Goal: Check status

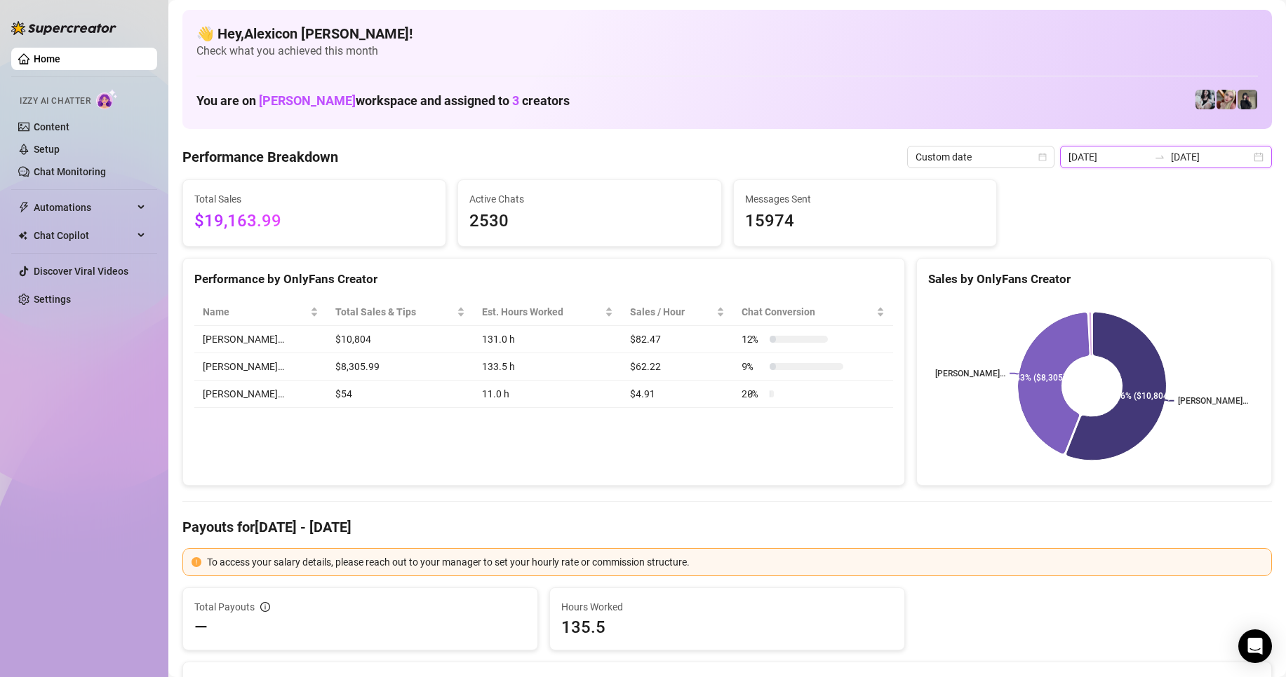
click at [1127, 158] on input "[DATE]" at bounding box center [1108, 156] width 80 height 15
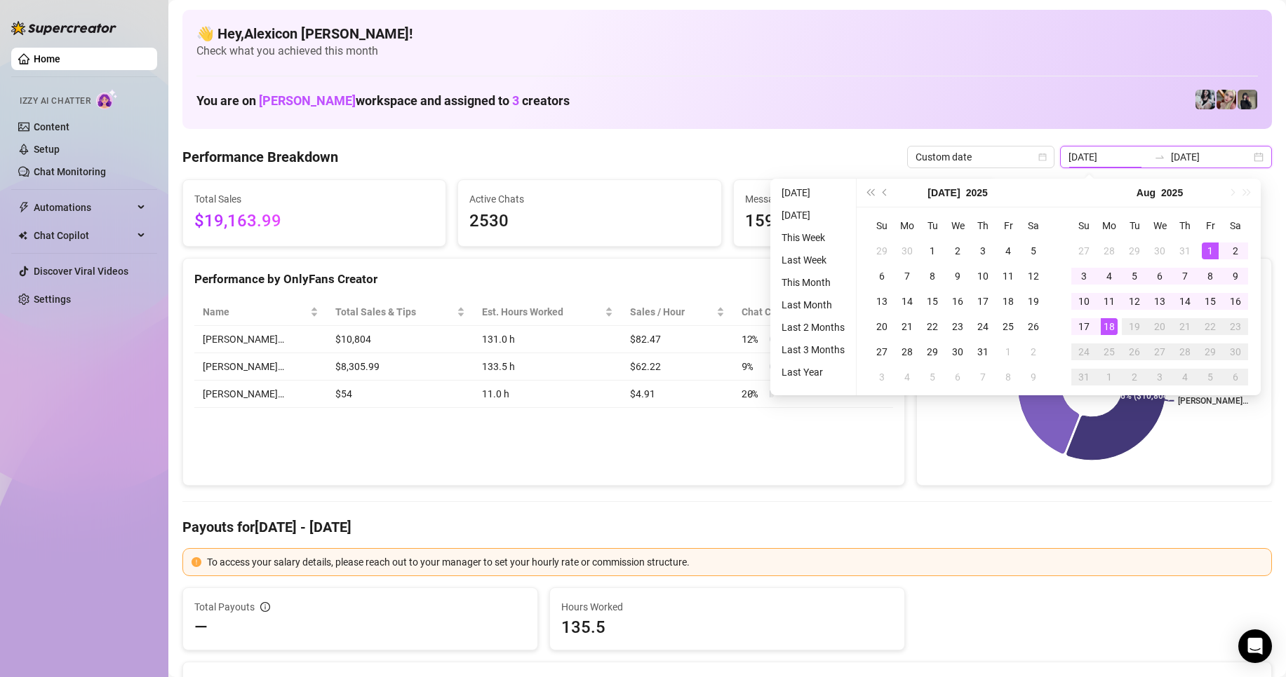
type input "[DATE]"
click at [1107, 323] on div "18" at bounding box center [1108, 326] width 17 height 17
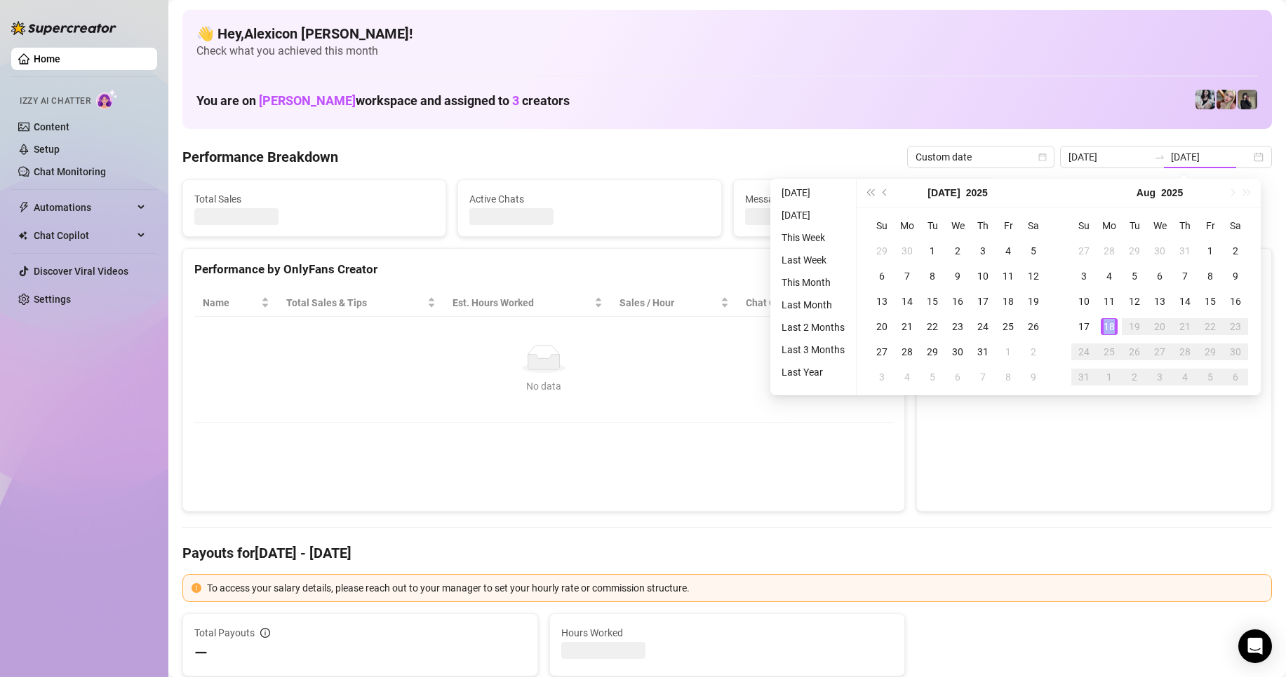
type input "[DATE]"
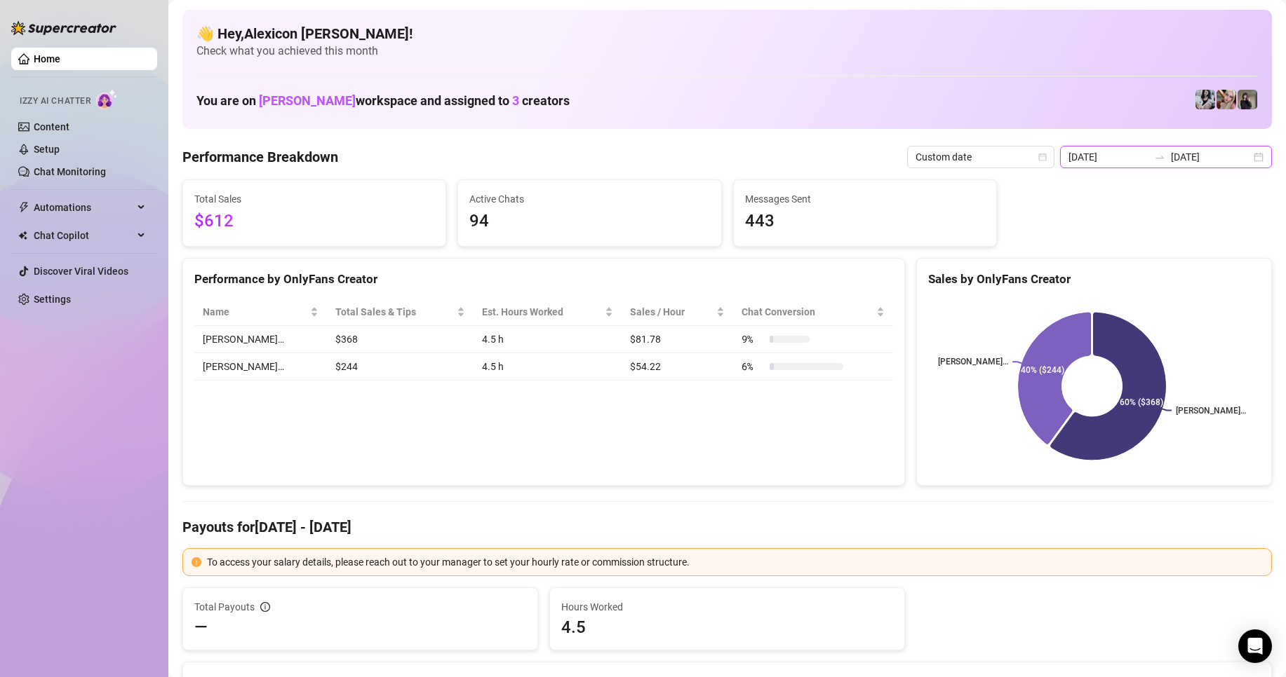
click at [1180, 159] on input "[DATE]" at bounding box center [1211, 156] width 80 height 15
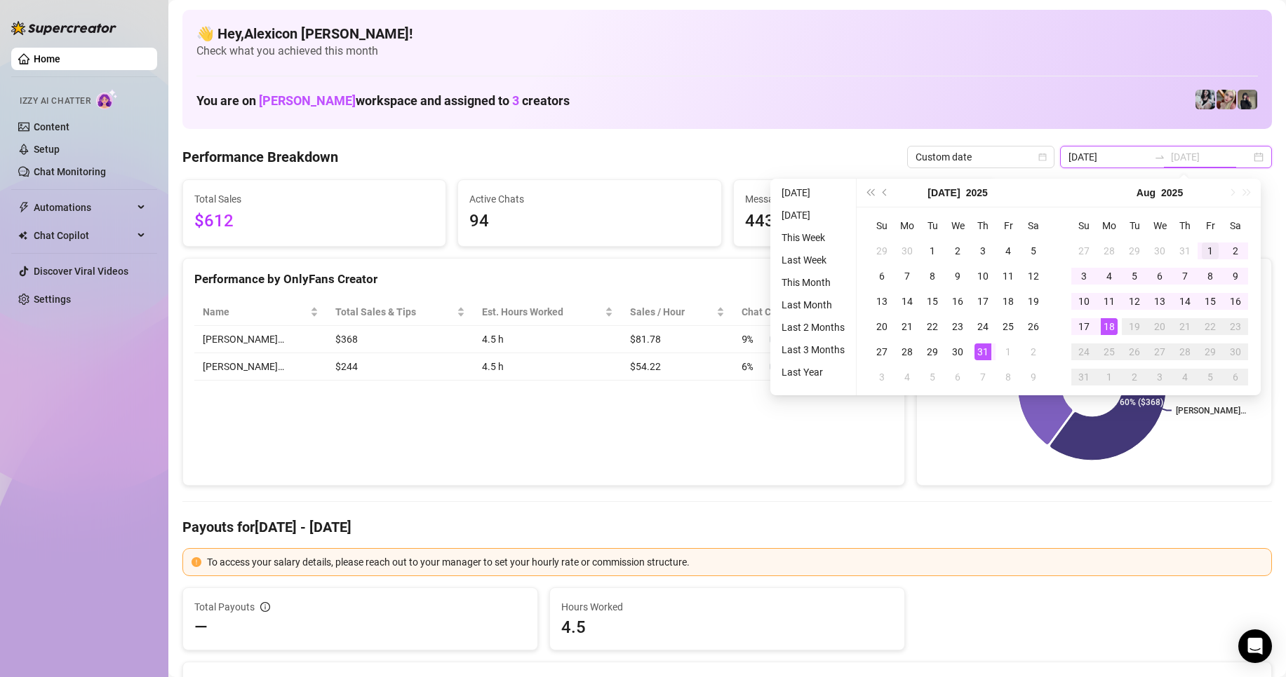
type input "[DATE]"
click at [1204, 246] on div "1" at bounding box center [1209, 251] width 17 height 17
click at [1098, 151] on input "[DATE]" at bounding box center [1108, 156] width 80 height 15
type input "[DATE]"
click at [1200, 243] on td "1" at bounding box center [1209, 250] width 25 height 25
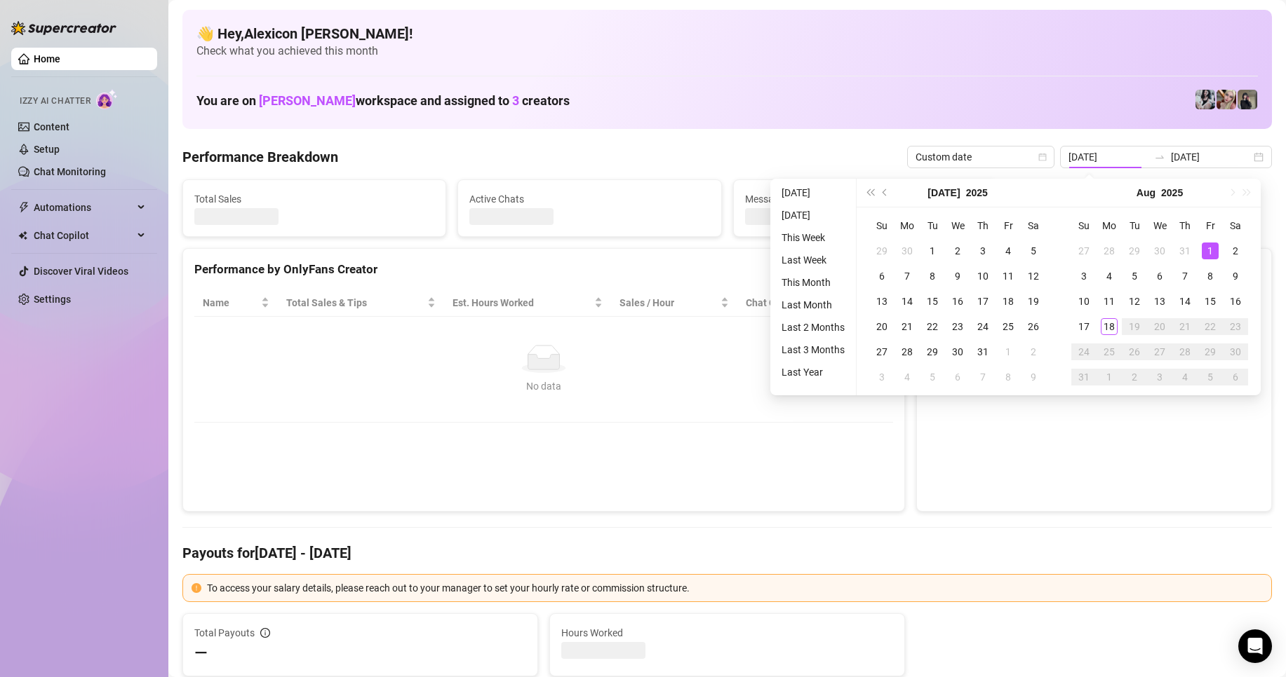
type input "[DATE]"
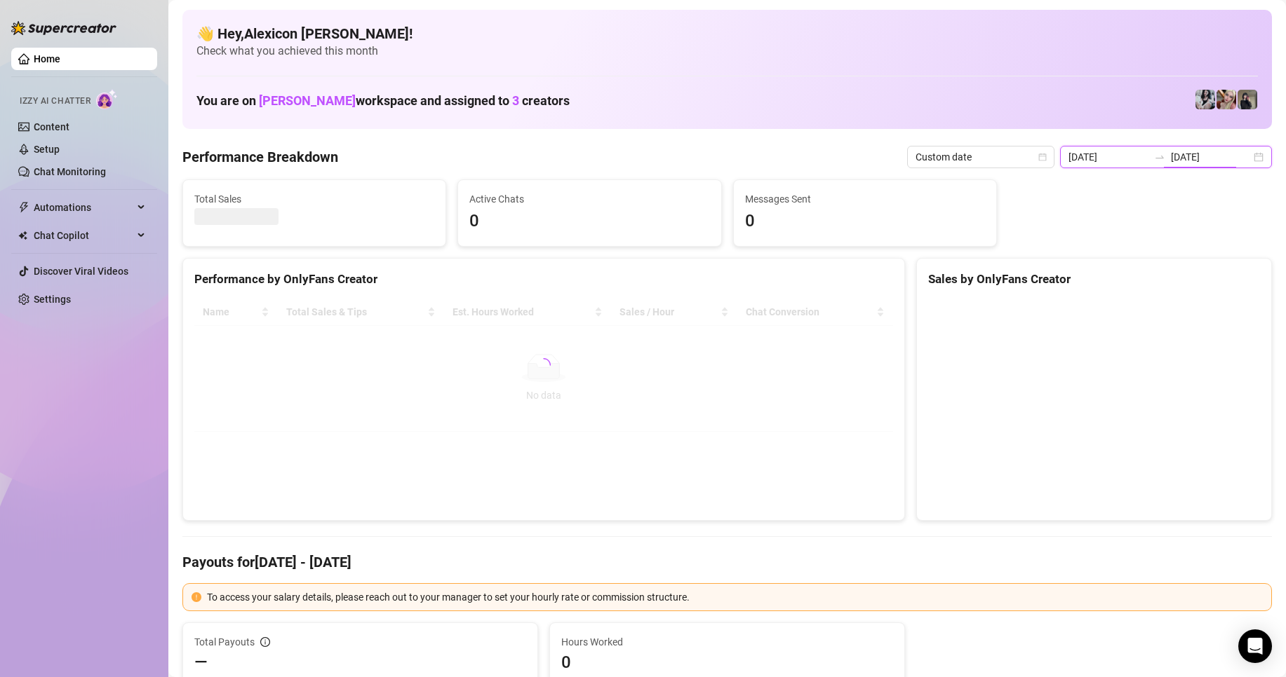
click at [1202, 161] on input "[DATE]" at bounding box center [1211, 156] width 80 height 15
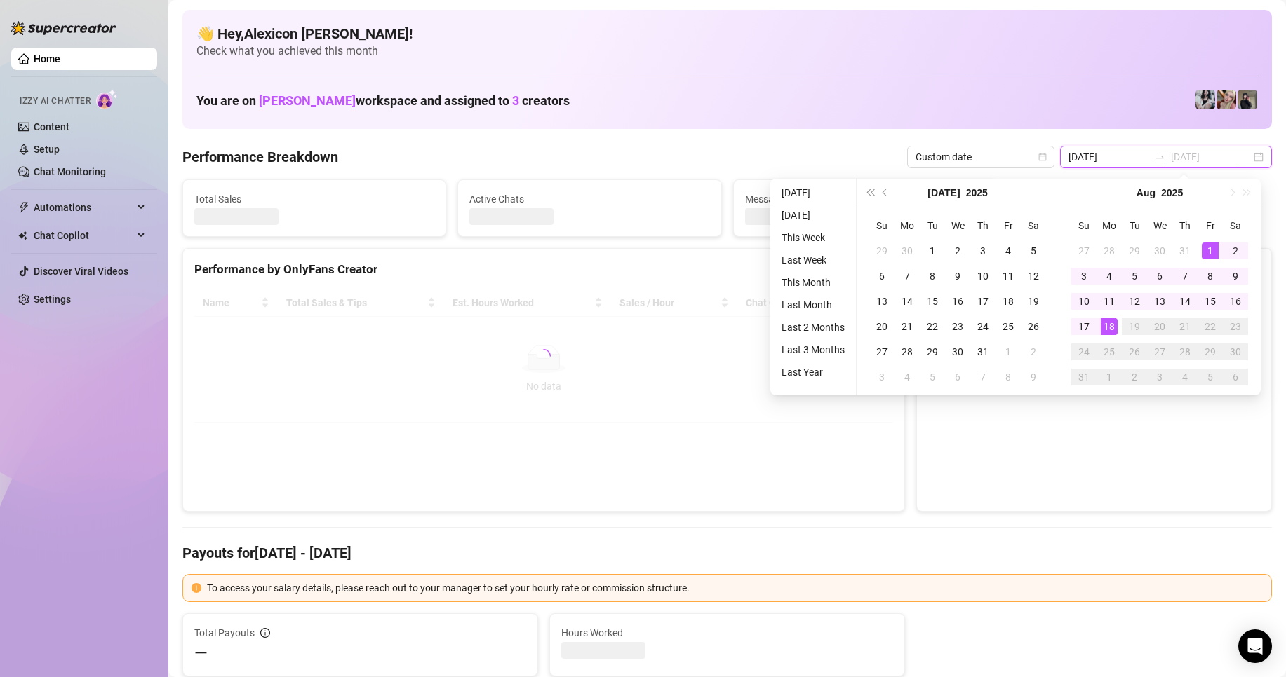
type input "[DATE]"
click at [1107, 330] on div "18" at bounding box center [1108, 326] width 17 height 17
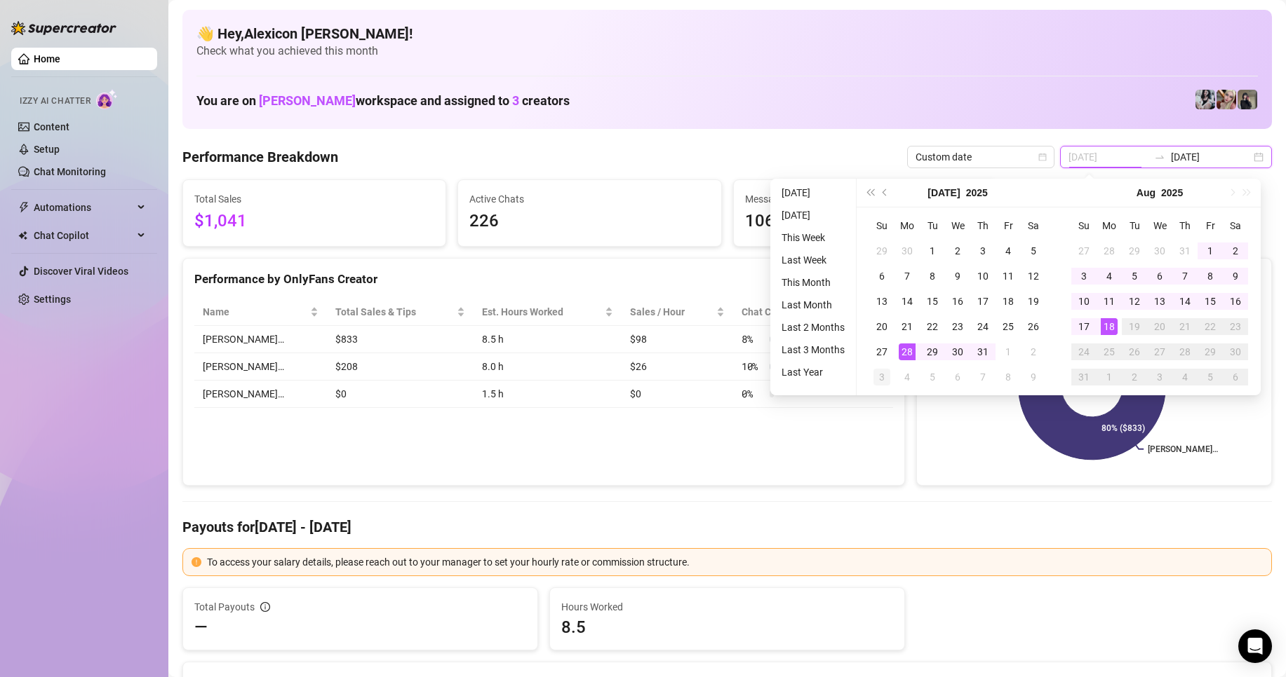
type input "[DATE]"
click at [1107, 163] on input "[DATE]" at bounding box center [1108, 156] width 80 height 15
type input "[DATE]"
click at [1211, 255] on div "1" at bounding box center [1209, 251] width 17 height 17
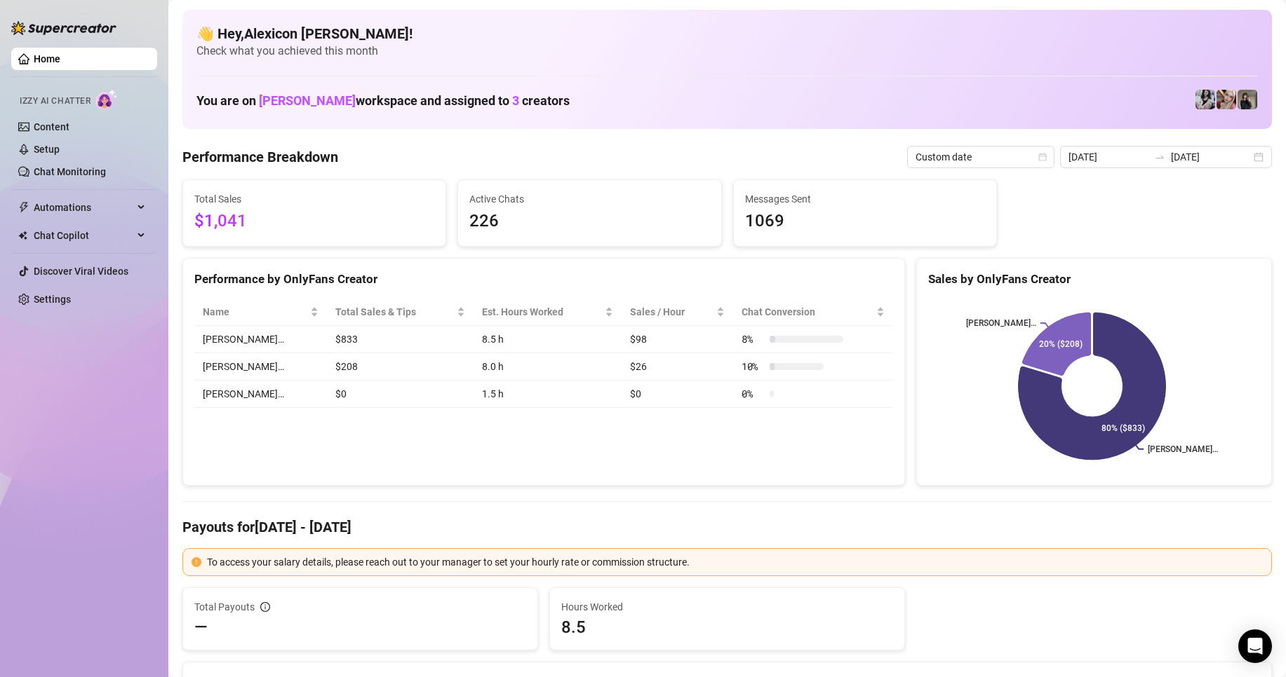
click at [1211, 156] on input "[DATE]" at bounding box center [1211, 156] width 80 height 15
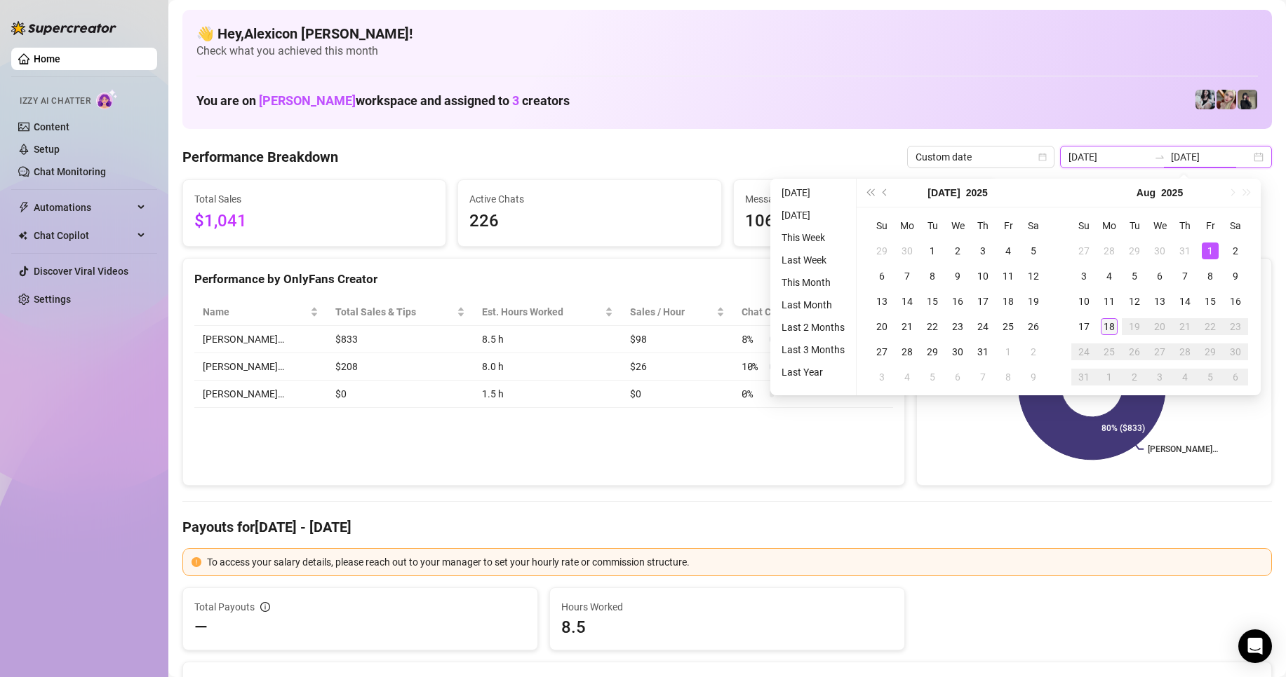
type input "[DATE]"
click at [1112, 328] on div "18" at bounding box center [1108, 326] width 17 height 17
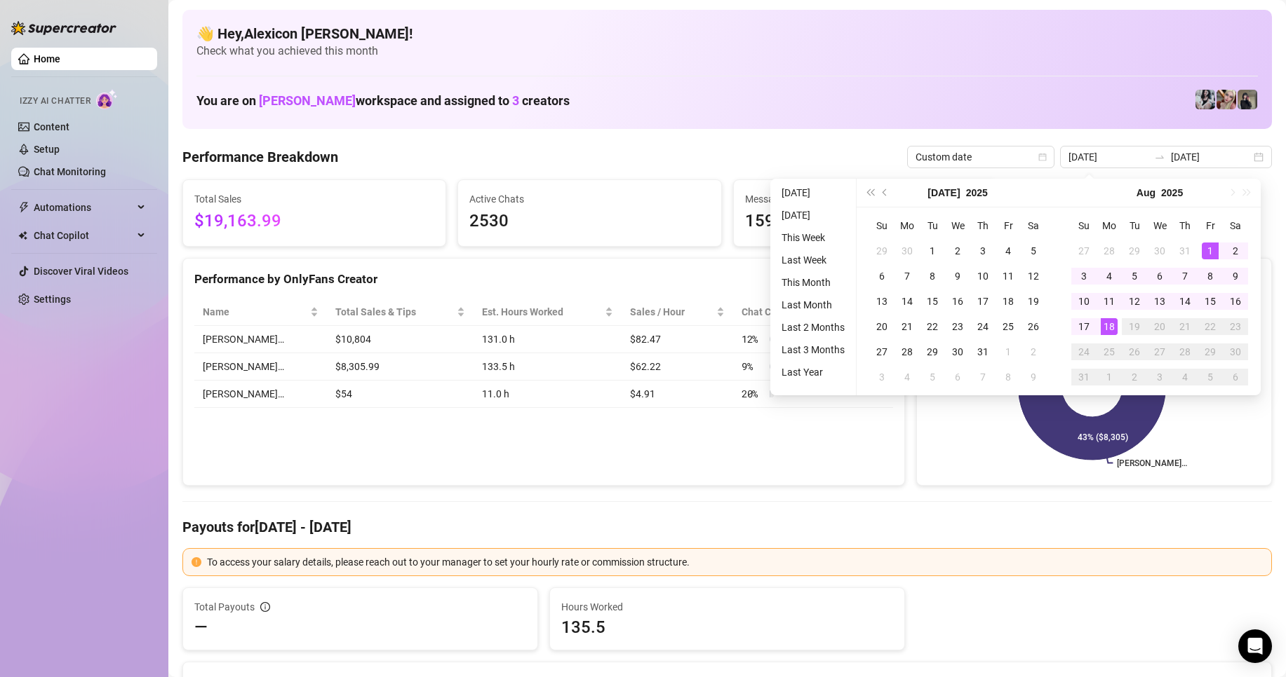
type input "[DATE]"
